Goal: Task Accomplishment & Management: Use online tool/utility

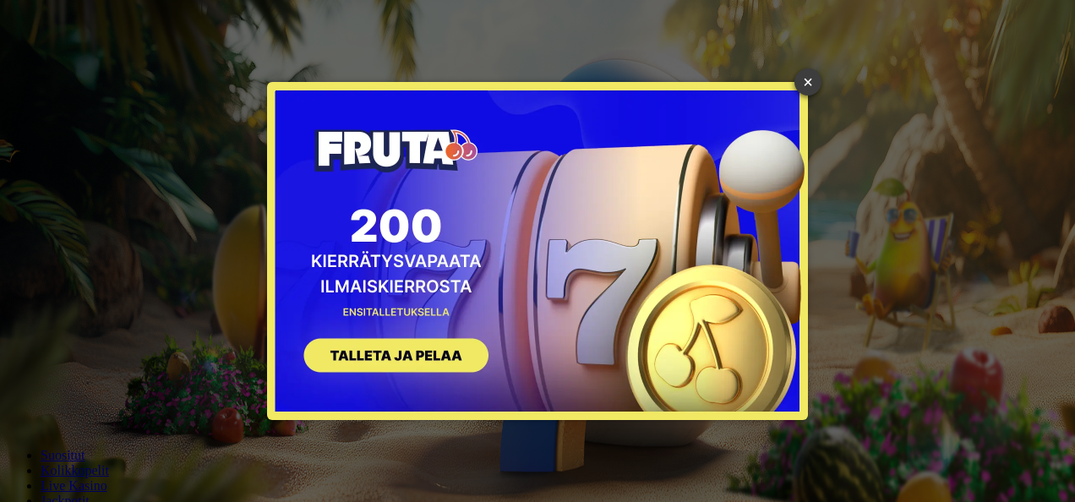
click at [809, 79] on link "×" at bounding box center [808, 81] width 27 height 27
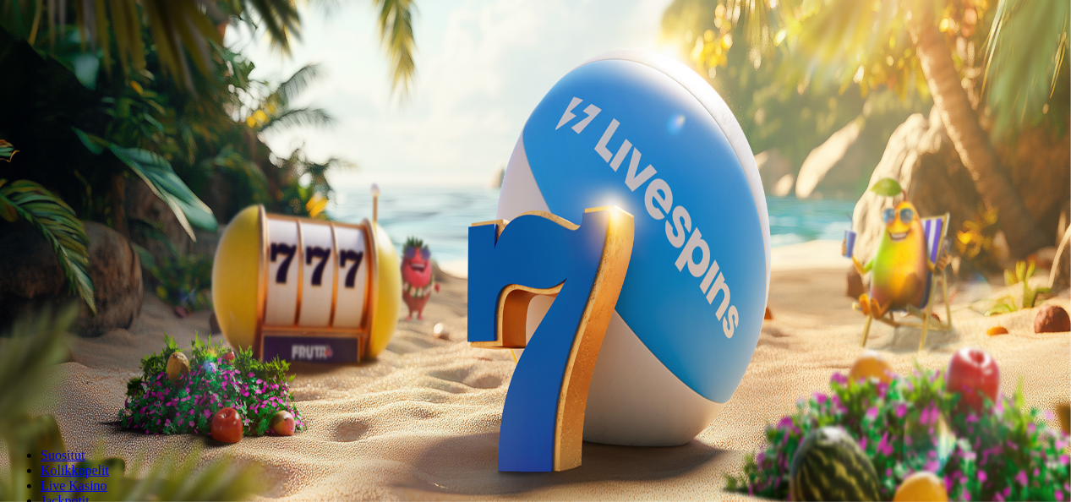
click at [14, 398] on span "minus icon" at bounding box center [14, 398] width 0 height 0
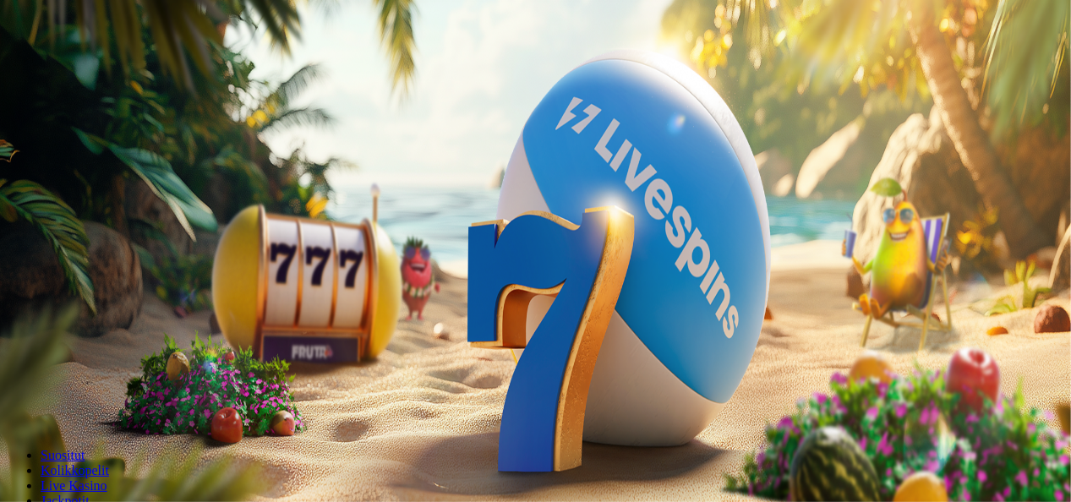
click at [14, 398] on span "minus icon" at bounding box center [14, 398] width 0 height 0
click at [34, 398] on span "plus icon" at bounding box center [34, 398] width 0 height 0
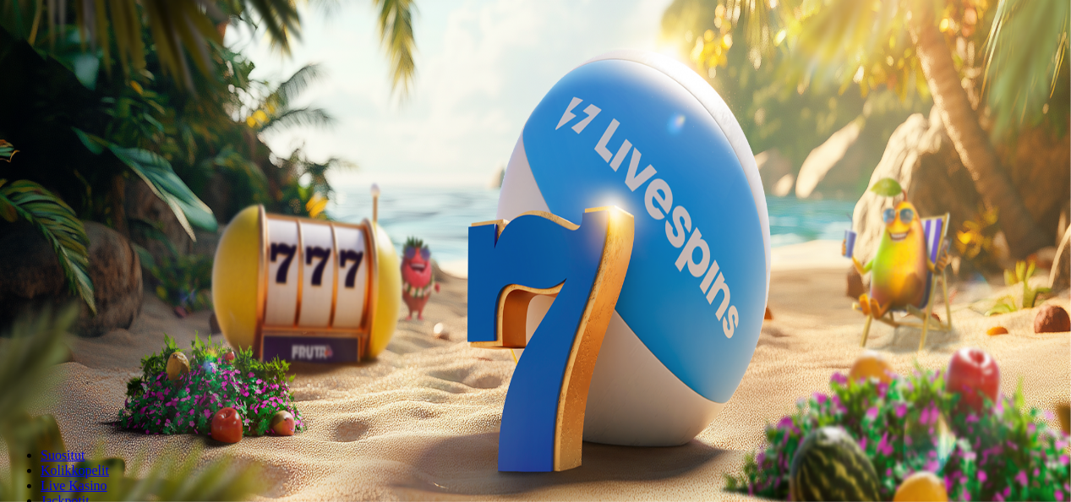
click at [14, 398] on span "minus icon" at bounding box center [14, 398] width 0 height 0
type input "**"
